Goal: Information Seeking & Learning: Learn about a topic

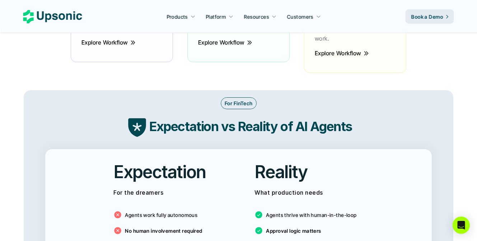
scroll to position [1052, 0]
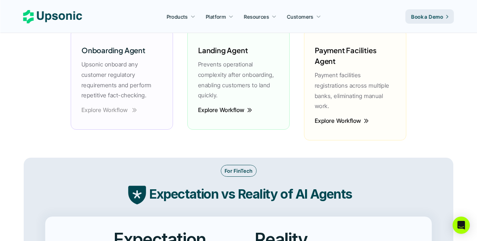
click at [116, 109] on p "Explore Workflow" at bounding box center [105, 110] width 47 height 2
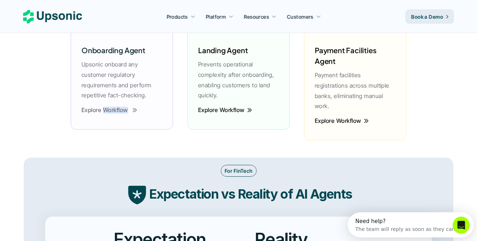
scroll to position [0, 0]
click at [107, 110] on p "Explore Workflow" at bounding box center [105, 110] width 47 height 2
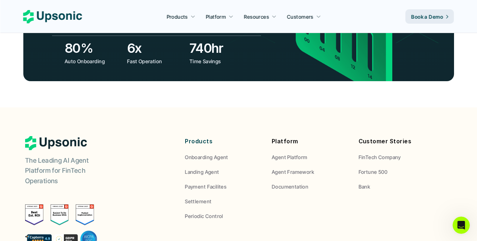
scroll to position [2755, 0]
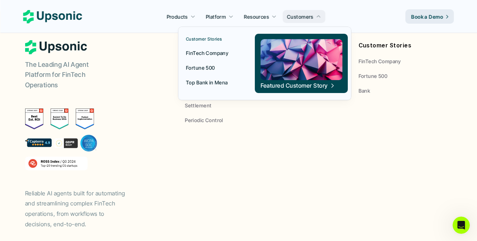
click at [310, 18] on p "Customers" at bounding box center [300, 17] width 27 height 8
click at [216, 55] on p "FinTech Company" at bounding box center [207, 53] width 42 height 8
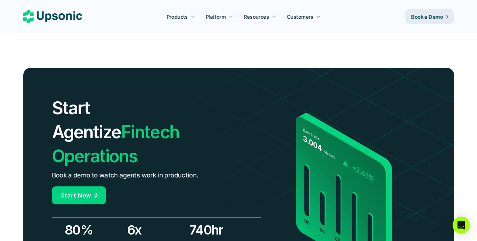
scroll to position [2554, 0]
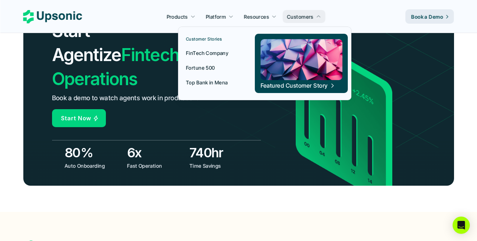
click at [207, 66] on p "Fortune 500" at bounding box center [200, 68] width 29 height 8
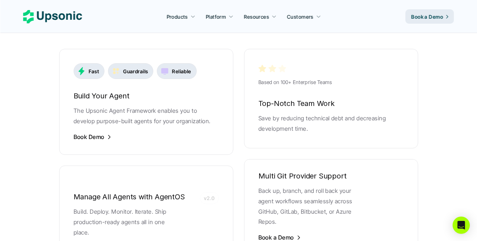
scroll to position [1465, 0]
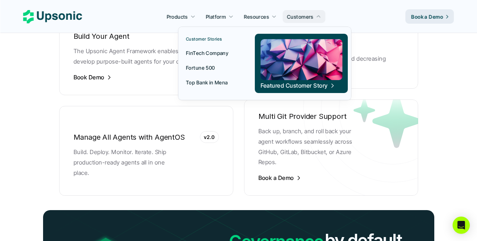
click at [299, 16] on div at bounding box center [265, 55] width 174 height 90
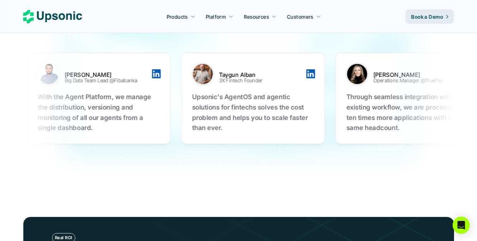
scroll to position [2304, 0]
